Goal: Task Accomplishment & Management: Use online tool/utility

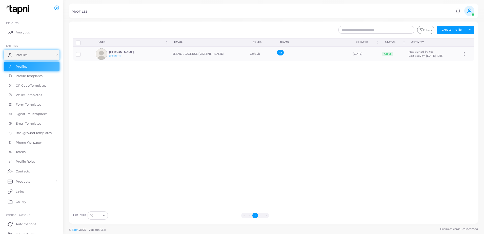
click at [361, 107] on div "Disconnect Profiles Delete Profile Show Selections Download QRs User (Click to …" at bounding box center [273, 123] width 407 height 171
click at [109, 53] on h6 "[PERSON_NAME]" at bounding box center [127, 51] width 37 height 3
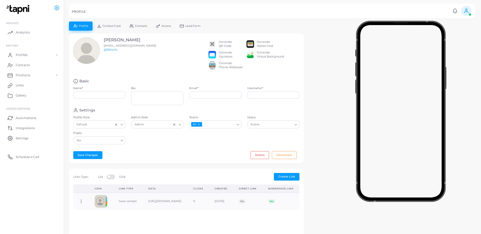
type input "**********"
type input "********"
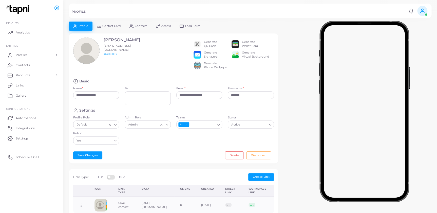
click at [213, 44] on div "Generate QR Code" at bounding box center [210, 44] width 13 height 8
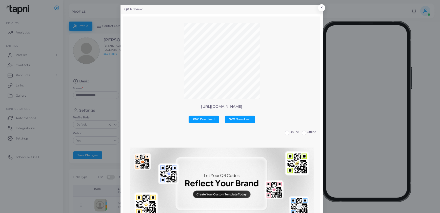
click at [307, 76] on div at bounding box center [221, 61] width 189 height 77
drag, startPoint x: 224, startPoint y: 99, endPoint x: 204, endPoint y: 103, distance: 20.4
click at [204, 103] on div "[URL][DOMAIN_NAME] PNG Download SVG Download Online Offline No qr templates ava…" at bounding box center [221, 132] width 189 height 219
click at [230, 118] on span "SVG Download" at bounding box center [240, 119] width 21 height 4
click at [321, 7] on button "×" at bounding box center [321, 9] width 7 height 7
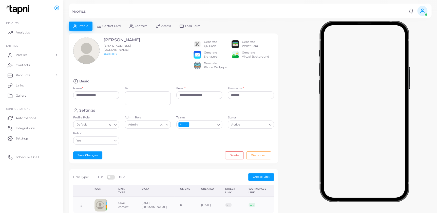
click at [111, 24] on link "Contact Card" at bounding box center [108, 26] width 32 height 9
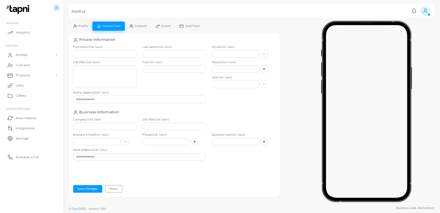
click at [137, 25] on span "Contacts" at bounding box center [141, 26] width 12 height 3
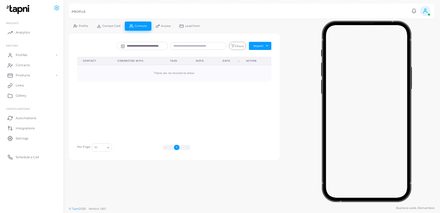
click at [171, 25] on span "Access" at bounding box center [166, 26] width 10 height 3
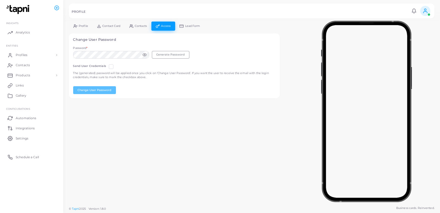
click at [79, 25] on span "Profile" at bounding box center [83, 26] width 9 height 3
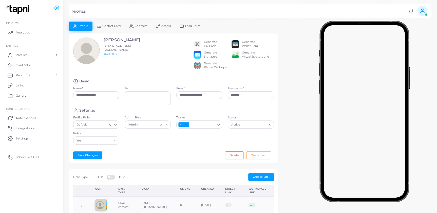
click at [246, 59] on div "Generate Virtual Background" at bounding box center [255, 55] width 27 height 8
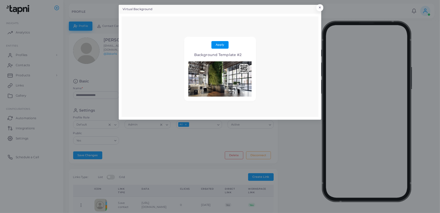
drag, startPoint x: 221, startPoint y: 43, endPoint x: 309, endPoint y: 19, distance: 90.7
click at [308, 20] on div "Apply Background Template #2" at bounding box center [220, 66] width 197 height 101
click at [317, 8] on button "×" at bounding box center [319, 9] width 7 height 7
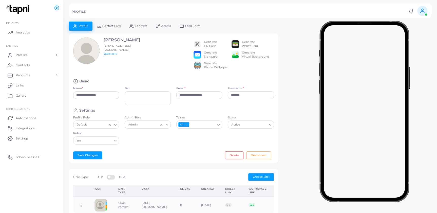
click at [253, 46] on div "Generate Wallet Card" at bounding box center [250, 44] width 16 height 8
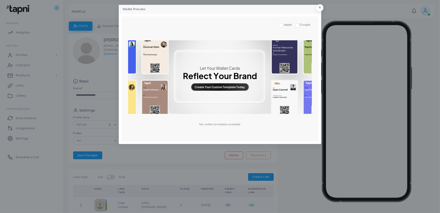
click at [300, 24] on label "Google" at bounding box center [305, 25] width 11 height 4
click at [283, 28] on div "Apple Google" at bounding box center [220, 26] width 195 height 7
click at [285, 27] on div "Apple Google" at bounding box center [220, 26] width 195 height 7
click at [231, 88] on img at bounding box center [220, 76] width 184 height 73
click at [226, 62] on img at bounding box center [220, 76] width 184 height 73
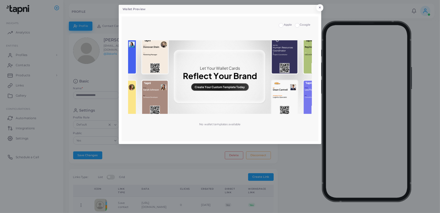
click at [324, 1] on div "Wallet Preview × Apple Google No wallet templates available" at bounding box center [220, 106] width 440 height 213
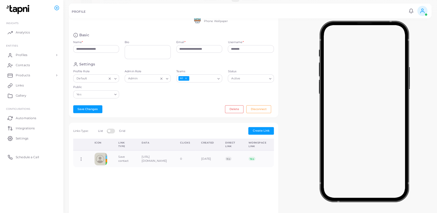
scroll to position [115, 0]
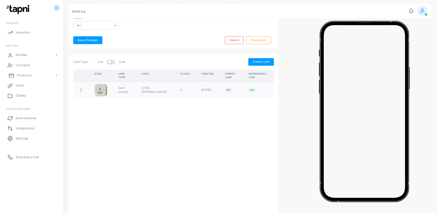
click at [20, 77] on span "Products" at bounding box center [24, 75] width 14 height 5
click at [76, 28] on div "Yes" at bounding box center [94, 25] width 38 height 7
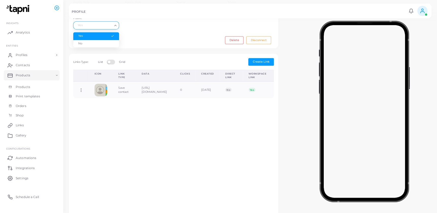
click at [144, 32] on div "Settings Profile Role Default Loading... Admin Role Admin Loading... Teams All …" at bounding box center [173, 12] width 206 height 39
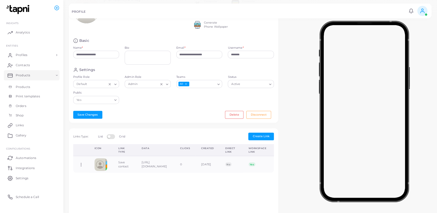
scroll to position [0, 0]
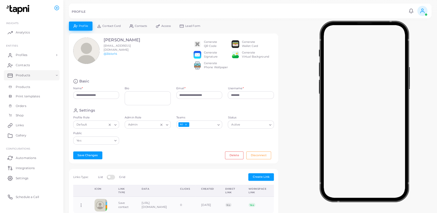
click at [147, 128] on div "Admin Loading..." at bounding box center [148, 124] width 46 height 8
click at [99, 126] on input "Profile Role" at bounding box center [94, 125] width 37 height 6
click at [26, 33] on span "Analytics" at bounding box center [24, 32] width 14 height 5
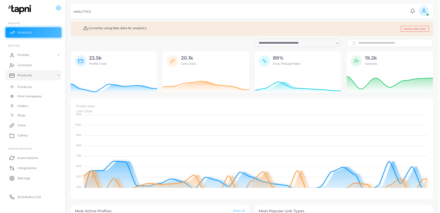
scroll to position [3, 4]
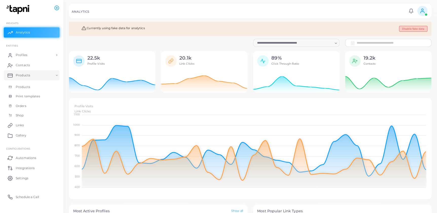
click at [421, 28] on button "Disable fake data" at bounding box center [413, 29] width 28 height 6
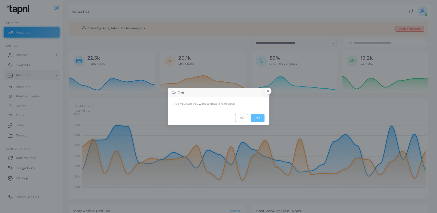
scroll to position [38, 83]
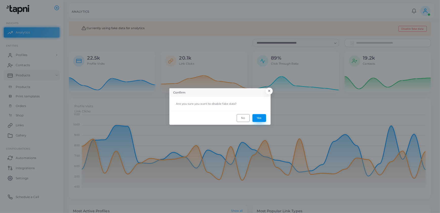
click at [257, 116] on button "Yes" at bounding box center [260, 118] width 14 height 8
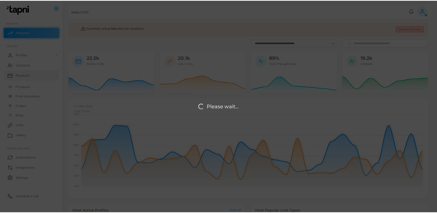
scroll to position [38, 83]
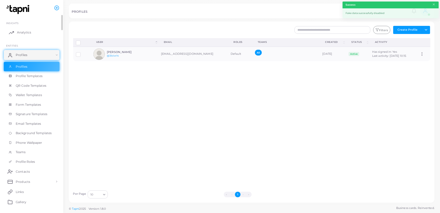
click at [28, 34] on span "Analytics" at bounding box center [24, 32] width 14 height 5
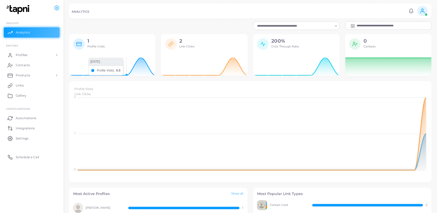
click at [132, 66] on icon at bounding box center [112, 65] width 86 height 20
click at [143, 61] on icon at bounding box center [112, 65] width 86 height 20
click at [85, 48] on div "1 Profile Visits" at bounding box center [118, 45] width 67 height 14
click at [86, 43] on div "1 Profile Visits" at bounding box center [118, 45] width 67 height 14
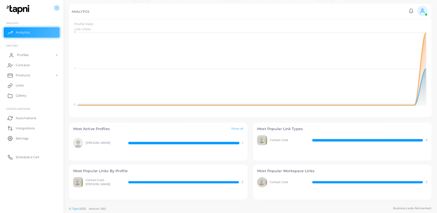
click at [13, 53] on icon at bounding box center [11, 55] width 5 height 5
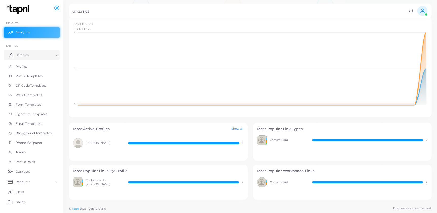
click at [13, 53] on icon at bounding box center [11, 55] width 5 height 5
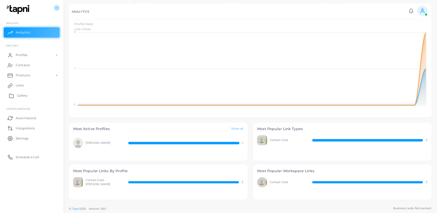
click at [37, 93] on link "Gallery" at bounding box center [32, 95] width 56 height 10
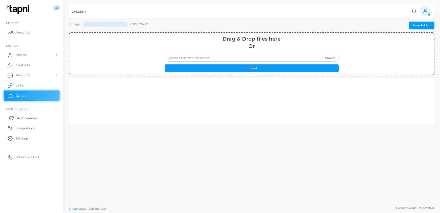
click at [38, 118] on link "Automations" at bounding box center [32, 118] width 56 height 10
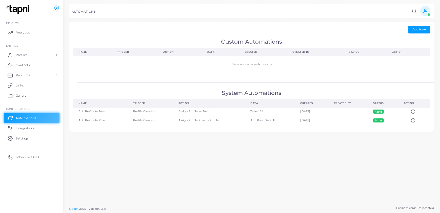
click at [190, 139] on div "Add Automation Name * Trigger * Loading... Action * Loading... Add Cancel Add N…" at bounding box center [251, 101] width 377 height 203
click at [139, 133] on div "Add Automation Name * Trigger * Loading... Action * Loading... Add Cancel Add N…" at bounding box center [251, 101] width 377 height 203
click at [414, 29] on span "Add New" at bounding box center [419, 30] width 13 height 4
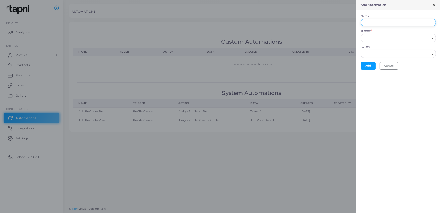
click at [391, 24] on input "Name *" at bounding box center [398, 23] width 75 height 8
click at [405, 18] on div "Name *" at bounding box center [398, 20] width 75 height 12
click at [425, 39] on input "Trigger *" at bounding box center [396, 42] width 66 height 6
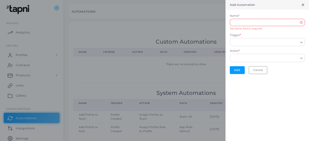
click at [280, 10] on form "Name * The Name field is required Trigger * Loading... Profile Created The link…" at bounding box center [268, 44] width 84 height 68
click at [304, 1] on div "Add Automation" at bounding box center [268, 5] width 84 height 10
click at [302, 4] on icon at bounding box center [303, 5] width 4 height 4
